Goal: Task Accomplishment & Management: Manage account settings

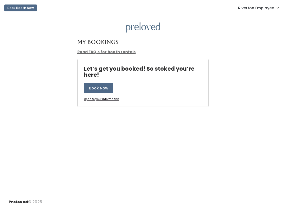
click at [261, 14] on link "Riverton Employee" at bounding box center [258, 7] width 51 height 11
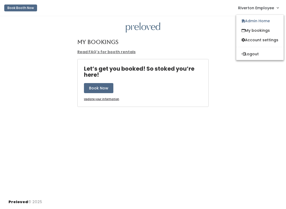
click at [264, 6] on span "Riverton Employee" at bounding box center [256, 8] width 36 height 6
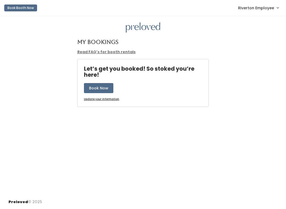
click at [271, 11] on span "Riverton Employee" at bounding box center [256, 8] width 36 height 6
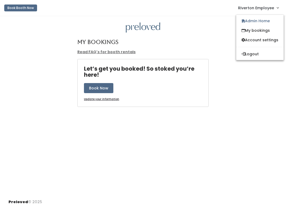
click at [262, 32] on link "My bookings" at bounding box center [259, 31] width 47 height 10
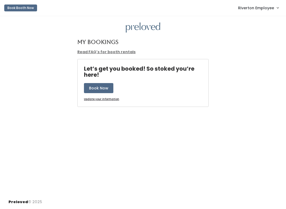
click at [269, 11] on span "Riverton Employee" at bounding box center [256, 8] width 36 height 6
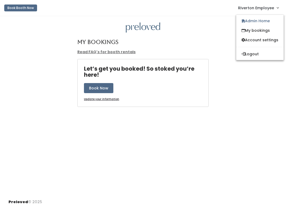
click at [262, 24] on link "Admin Home" at bounding box center [259, 21] width 47 height 10
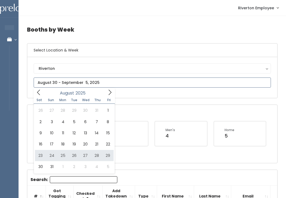
type input "August 23 to August 29"
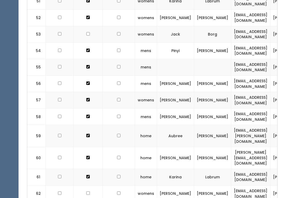
scroll to position [1069, 0]
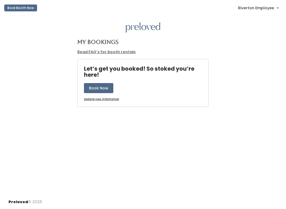
click at [270, 9] on span "Riverton Employee" at bounding box center [256, 8] width 36 height 6
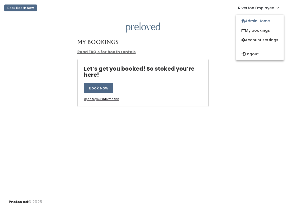
click at [262, 19] on link "Admin Home" at bounding box center [259, 21] width 47 height 10
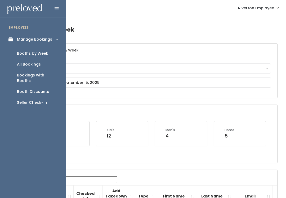
click at [32, 52] on div "Booths by Week" at bounding box center [32, 54] width 31 height 6
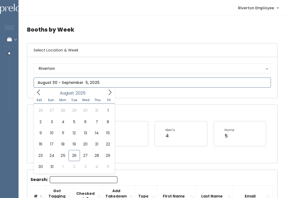
type input "August 30 to September 5"
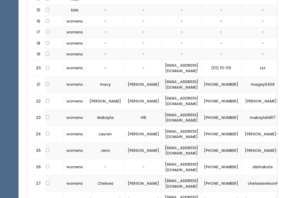
scroll to position [0, 71]
